Goal: Information Seeking & Learning: Learn about a topic

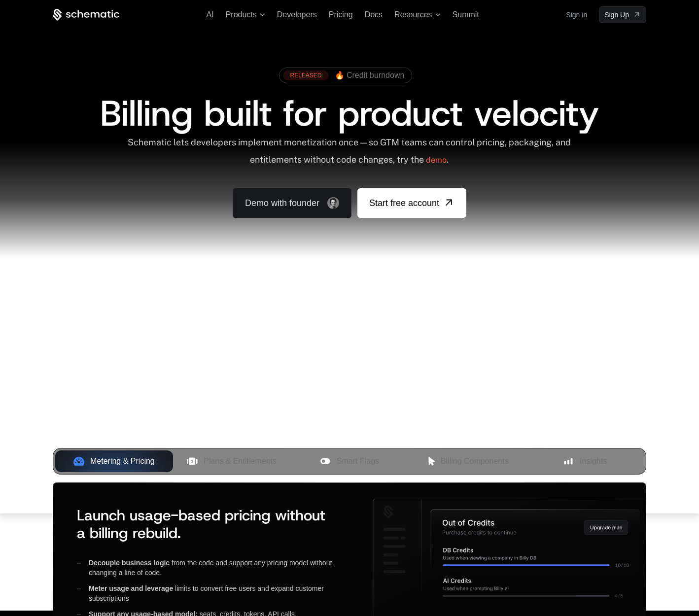
scroll to position [6, 0]
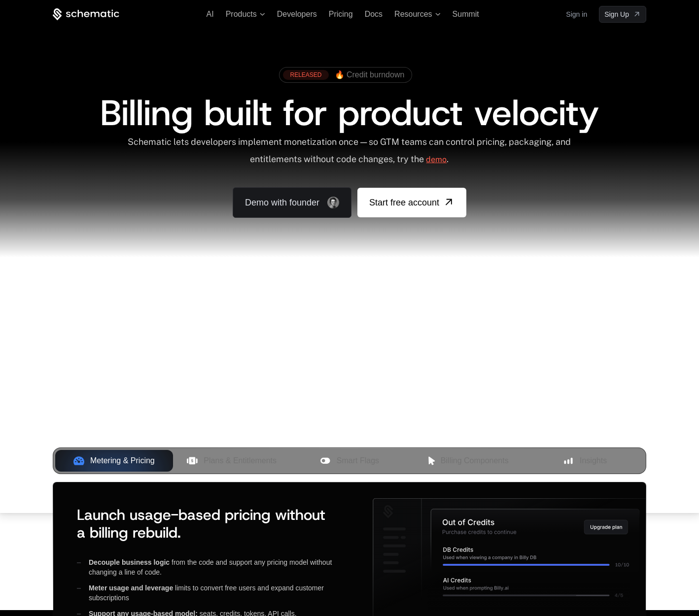
click at [445, 157] on link "demo" at bounding box center [436, 160] width 21 height 24
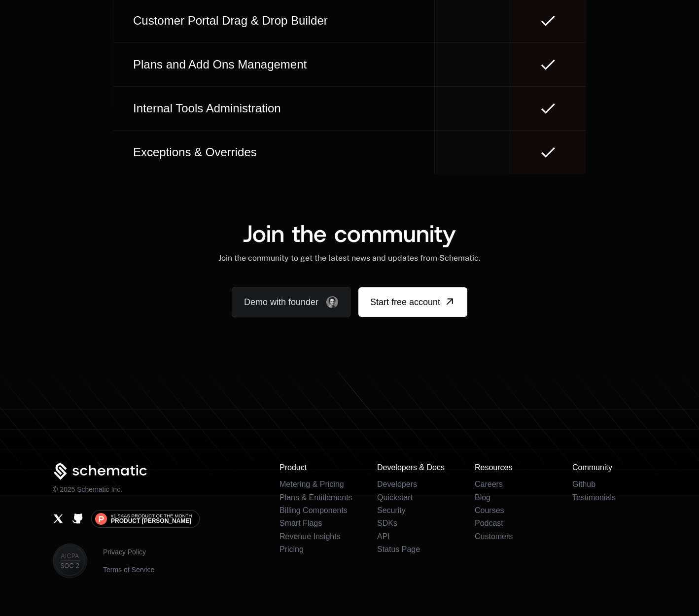
scroll to position [5943, 0]
click at [487, 107] on td at bounding box center [471, 108] width 75 height 44
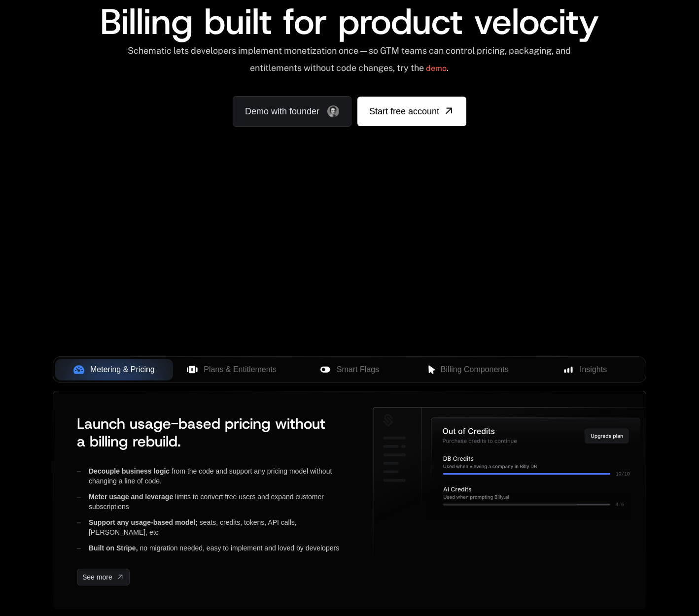
scroll to position [0, 0]
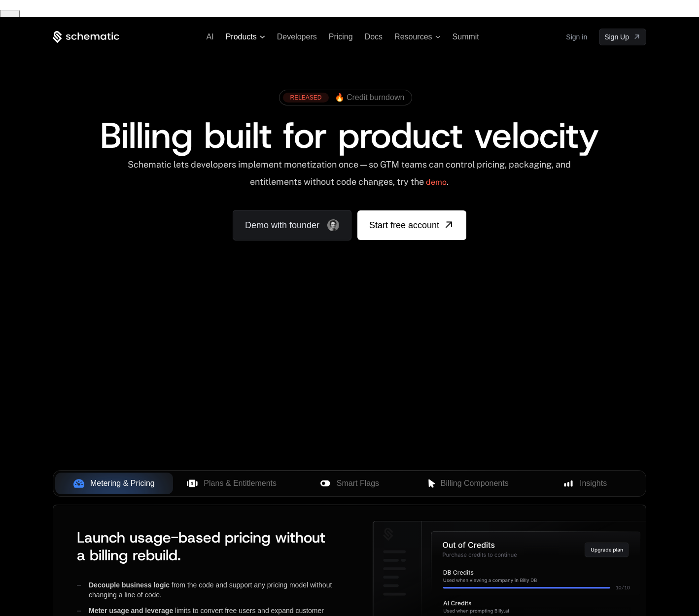
click at [258, 33] on span "Products" at bounding box center [245, 37] width 39 height 9
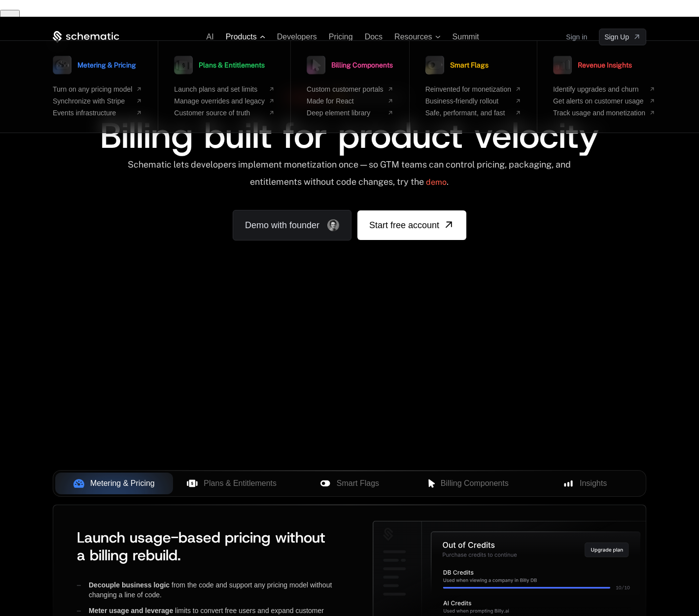
click at [258, 33] on span "Products" at bounding box center [245, 37] width 39 height 9
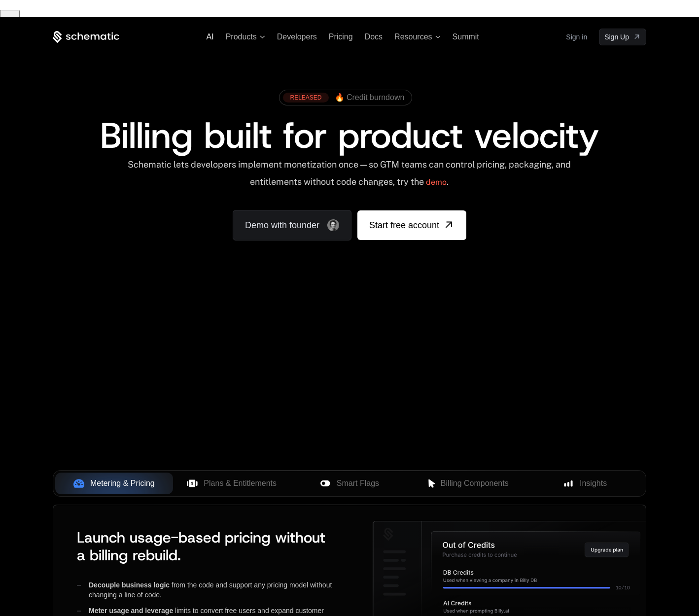
click at [211, 33] on span "AI" at bounding box center [210, 37] width 7 height 8
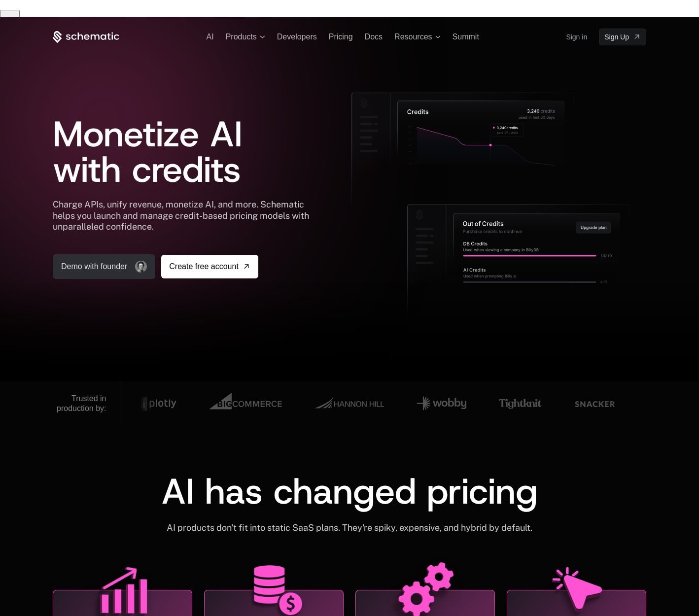
click at [84, 254] on link "Demo with founder" at bounding box center [104, 266] width 103 height 25
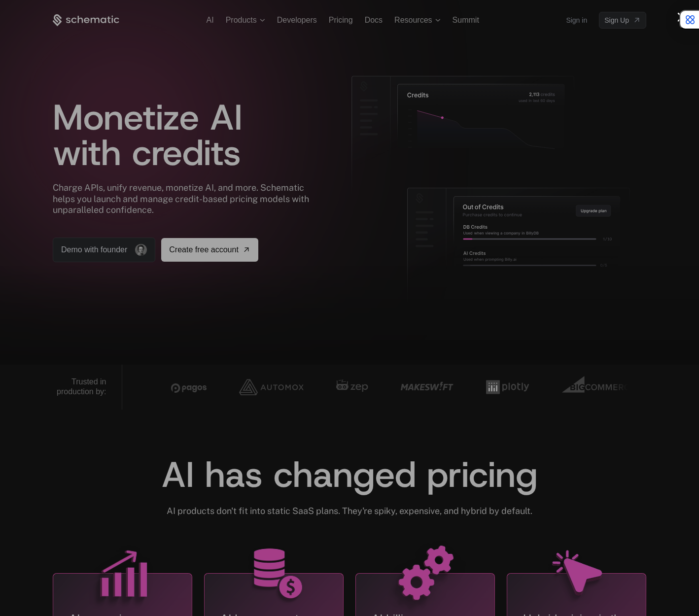
click at [305, 137] on div at bounding box center [349, 308] width 699 height 616
